Goal: Complete application form: Complete application form

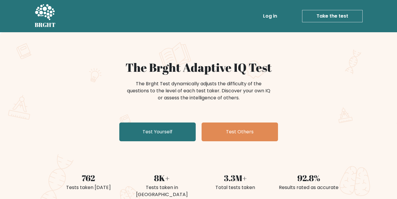
scroll to position [59, 0]
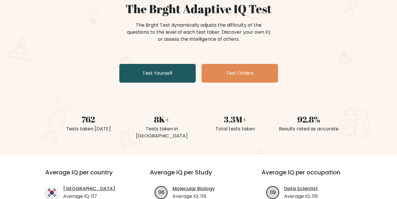
click at [154, 75] on link "Test Yourself" at bounding box center [157, 73] width 76 height 19
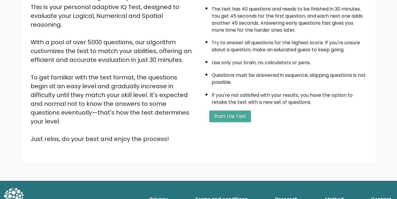
scroll to position [11, 0]
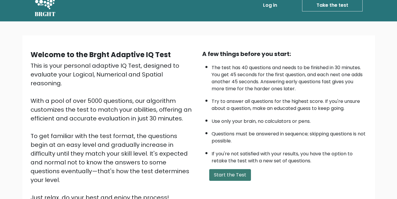
click at [229, 174] on button "Start the Test" at bounding box center [230, 175] width 42 height 12
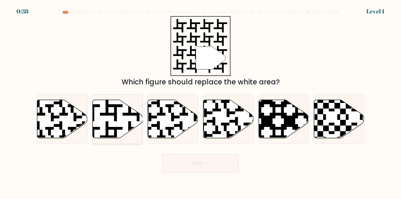
click at [116, 114] on icon at bounding box center [99, 98] width 91 height 91
click at [201, 101] on input "b." at bounding box center [201, 100] width 0 height 1
radio input "true"
click at [194, 159] on button "Next" at bounding box center [200, 163] width 76 height 19
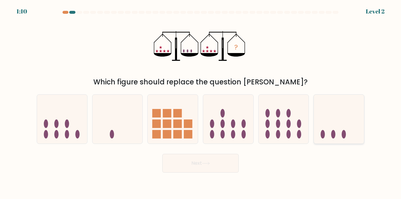
click at [344, 136] on ellipse at bounding box center [344, 134] width 4 height 9
click at [201, 101] on input "f." at bounding box center [201, 100] width 0 height 1
radio input "true"
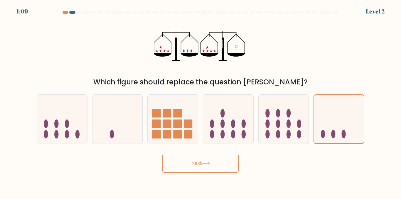
click at [214, 169] on button "Next" at bounding box center [200, 163] width 76 height 19
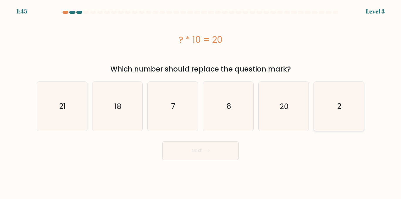
click at [340, 102] on text "2" at bounding box center [339, 106] width 4 height 10
click at [201, 101] on input "f. 2" at bounding box center [201, 100] width 0 height 1
radio input "true"
click at [186, 154] on button "Next" at bounding box center [200, 151] width 76 height 19
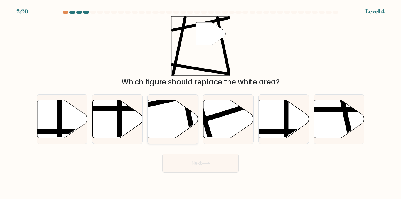
click at [182, 118] on icon at bounding box center [173, 119] width 50 height 38
click at [201, 101] on input "c." at bounding box center [201, 100] width 0 height 1
radio input "true"
click at [205, 167] on button "Next" at bounding box center [200, 163] width 76 height 19
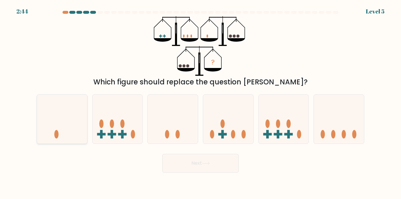
click at [76, 129] on icon at bounding box center [62, 119] width 50 height 41
click at [201, 101] on input "a." at bounding box center [201, 100] width 0 height 1
radio input "true"
click at [187, 169] on button "Next" at bounding box center [200, 163] width 76 height 19
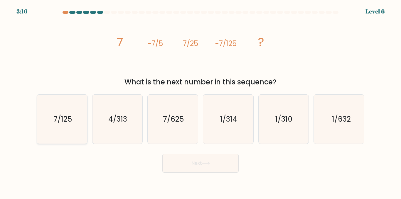
click at [75, 119] on icon "7/125" at bounding box center [62, 119] width 49 height 49
click at [201, 101] on input "a. 7/125" at bounding box center [201, 100] width 0 height 1
radio input "true"
click at [186, 168] on button "Next" at bounding box center [200, 163] width 76 height 19
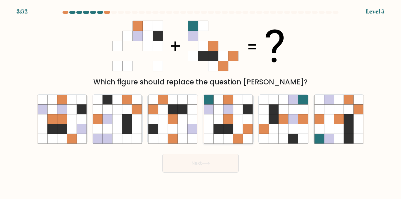
click at [236, 120] on icon at bounding box center [238, 120] width 10 height 10
click at [201, 101] on input "d." at bounding box center [201, 100] width 0 height 1
radio input "true"
click at [231, 162] on button "Next" at bounding box center [200, 163] width 76 height 19
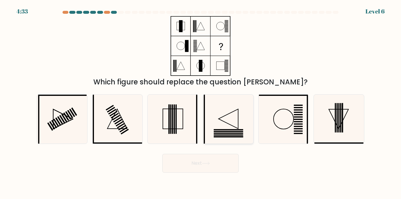
click at [222, 132] on rect at bounding box center [228, 131] width 29 height 1
click at [201, 101] on input "d." at bounding box center [201, 100] width 0 height 1
radio input "true"
click at [216, 162] on button "Next" at bounding box center [200, 163] width 76 height 19
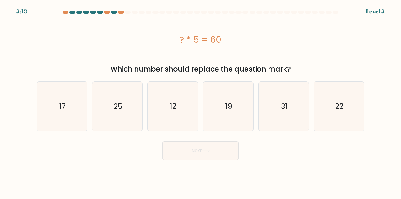
click at [112, 12] on div at bounding box center [114, 12] width 6 height 3
click at [107, 13] on div at bounding box center [107, 12] width 6 height 3
click at [115, 14] on div at bounding box center [114, 12] width 6 height 3
click at [115, 12] on div at bounding box center [114, 12] width 6 height 3
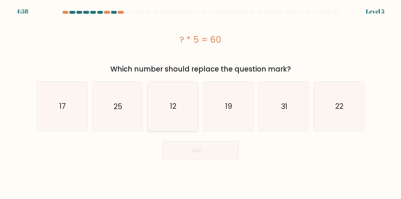
click at [174, 110] on text "12" at bounding box center [173, 106] width 6 height 10
click at [201, 101] on input "c. 12" at bounding box center [201, 100] width 0 height 1
radio input "true"
click at [188, 149] on button "Next" at bounding box center [200, 151] width 76 height 19
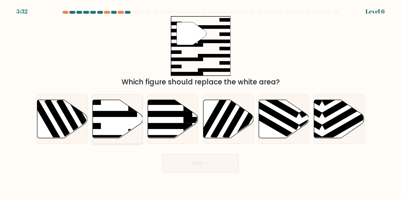
click at [133, 111] on rect at bounding box center [110, 114] width 55 height 6
click at [201, 101] on input "b." at bounding box center [201, 100] width 0 height 1
radio input "true"
click at [191, 163] on button "Next" at bounding box center [200, 163] width 76 height 19
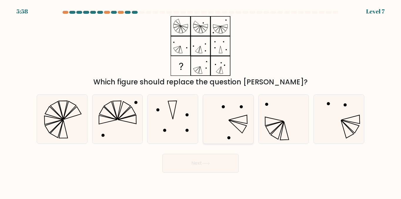
drag, startPoint x: 224, startPoint y: 126, endPoint x: 224, endPoint y: 132, distance: 6.5
click at [224, 127] on icon at bounding box center [228, 119] width 49 height 49
click at [201, 101] on input "d." at bounding box center [201, 100] width 0 height 1
radio input "true"
click at [219, 167] on button "Next" at bounding box center [200, 163] width 76 height 19
